Goal: Task Accomplishment & Management: Manage account settings

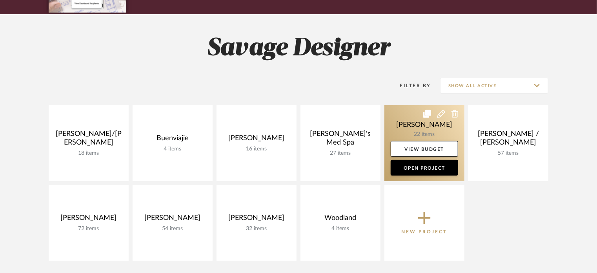
scroll to position [104, 0]
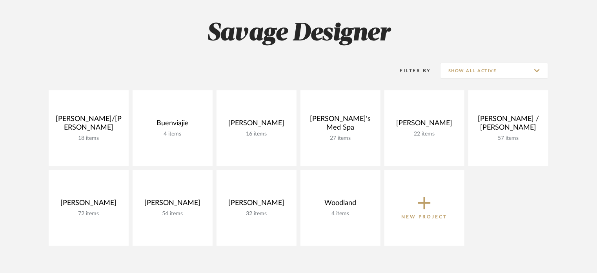
click at [422, 210] on icon at bounding box center [424, 203] width 13 height 16
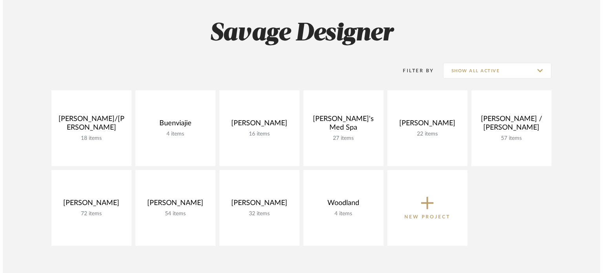
scroll to position [0, 0]
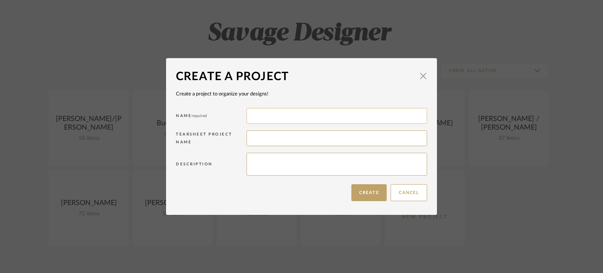
click at [324, 109] on input at bounding box center [336, 116] width 180 height 16
type input "[PERSON_NAME]"
click at [363, 190] on button "Create" at bounding box center [368, 192] width 35 height 17
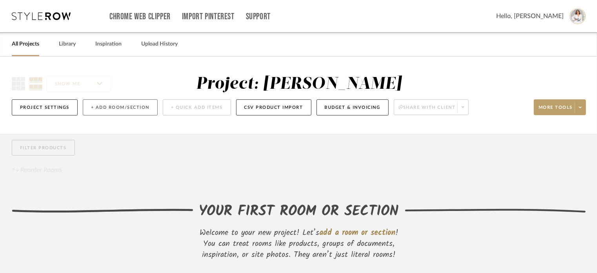
click at [127, 111] on button "+ Add Room/Section" at bounding box center [120, 107] width 75 height 16
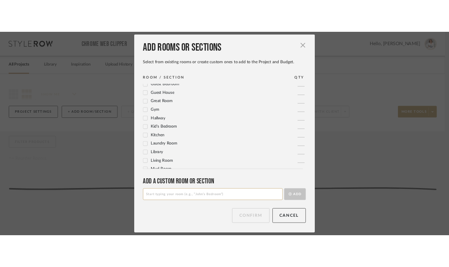
scroll to position [157, 0]
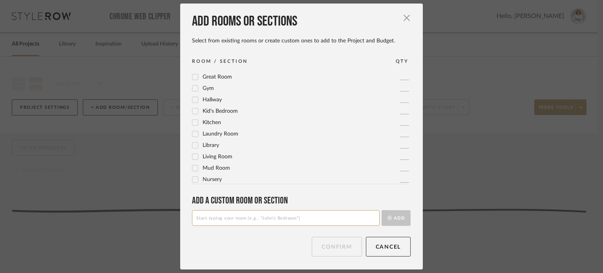
click at [210, 126] on div "Kitchen" at bounding box center [206, 122] width 29 height 9
click at [197, 124] on label "Kitchen" at bounding box center [206, 122] width 29 height 7
click at [330, 248] on button "Confirm" at bounding box center [337, 247] width 50 height 20
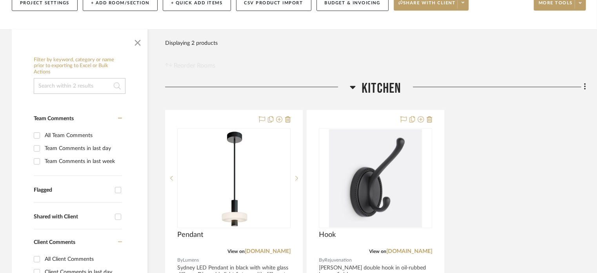
scroll to position [52, 0]
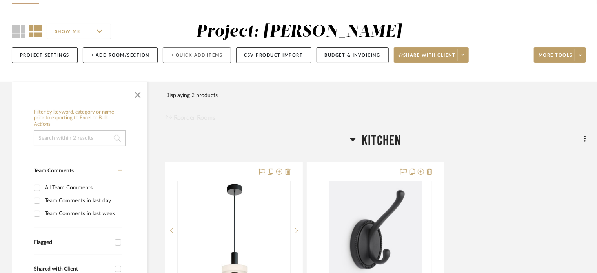
click at [201, 57] on button "+ Quick Add Items" at bounding box center [197, 55] width 68 height 16
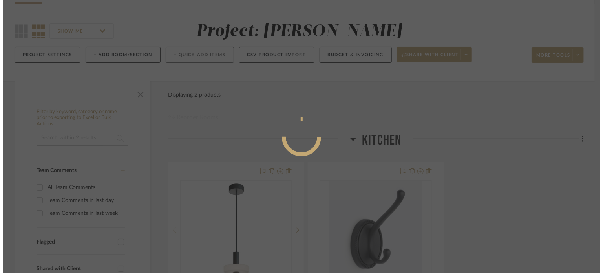
scroll to position [0, 0]
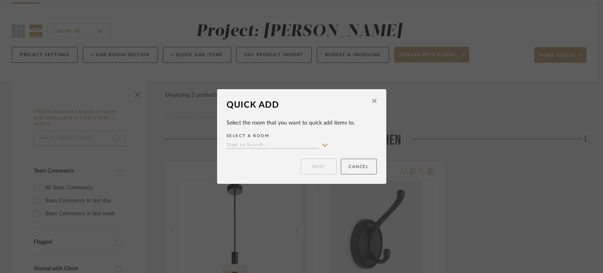
click at [347, 163] on button "Cancel" at bounding box center [359, 167] width 36 height 16
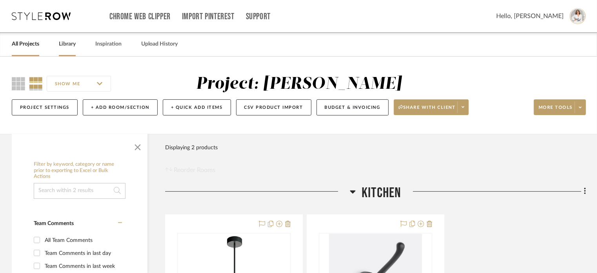
click at [64, 45] on link "Library" at bounding box center [67, 44] width 17 height 11
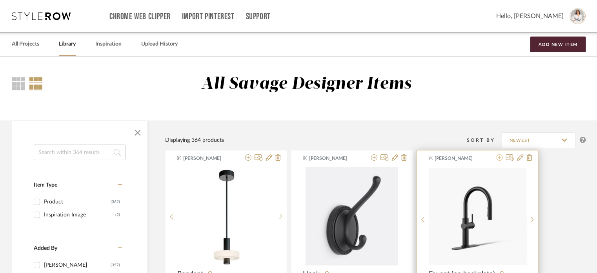
click at [454, 157] on icon at bounding box center [500, 157] width 6 height 6
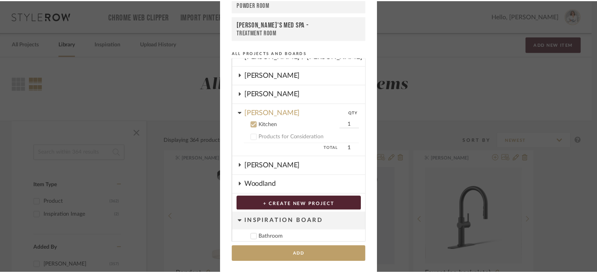
scroll to position [100, 0]
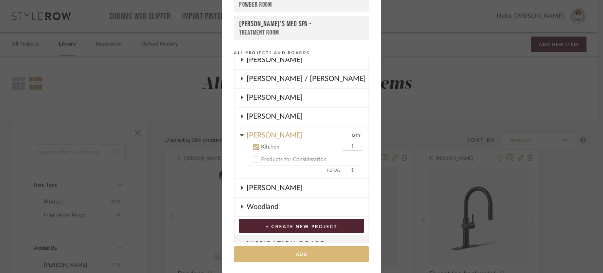
click at [313, 253] on button "Add" at bounding box center [301, 254] width 135 height 16
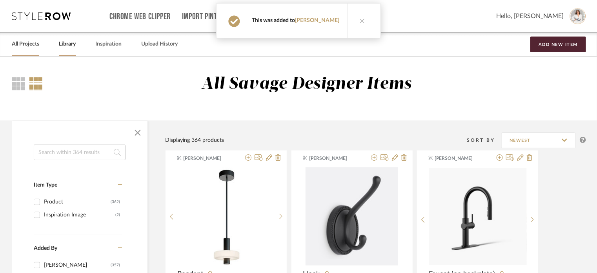
click at [23, 44] on link "All Projects" at bounding box center [25, 44] width 27 height 11
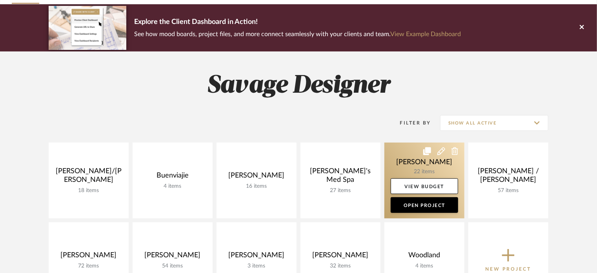
scroll to position [104, 0]
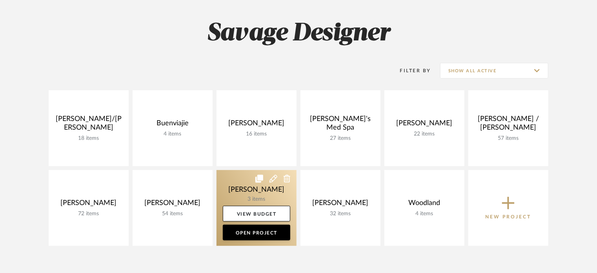
click at [246, 198] on link at bounding box center [257, 208] width 80 height 76
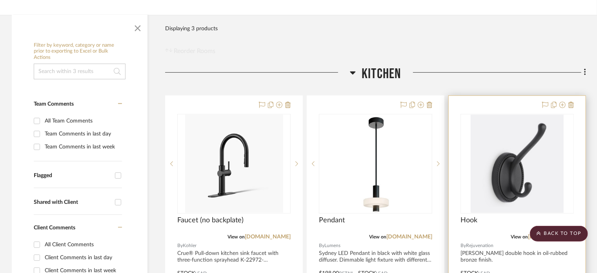
scroll to position [104, 0]
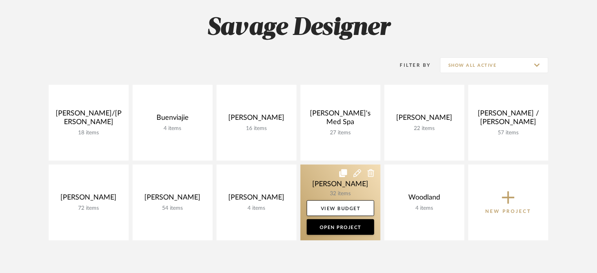
scroll to position [157, 0]
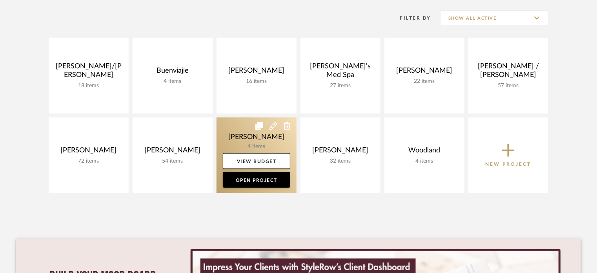
click at [270, 150] on link at bounding box center [257, 155] width 80 height 76
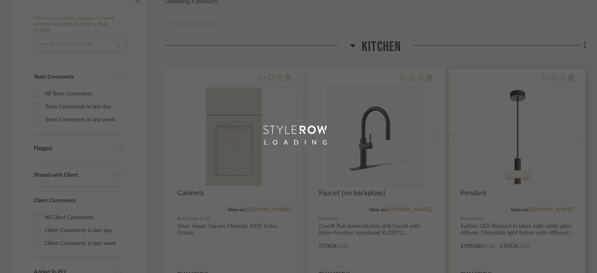
scroll to position [209, 0]
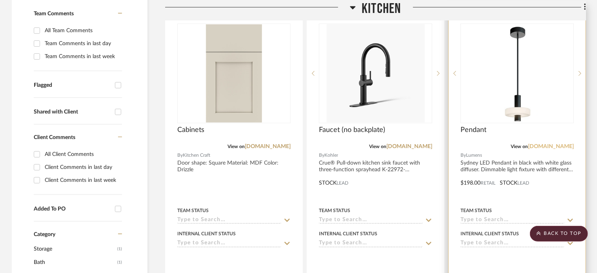
click at [547, 146] on link "[DOMAIN_NAME]" at bounding box center [551, 146] width 46 height 5
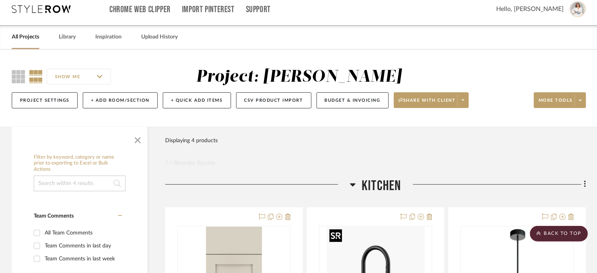
scroll to position [0, 0]
